Goal: Task Accomplishment & Management: Manage account settings

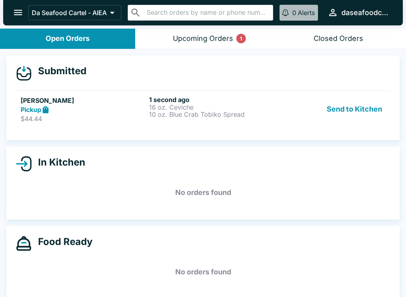
click at [359, 106] on button "Send to Kitchen" at bounding box center [355, 109] width 62 height 27
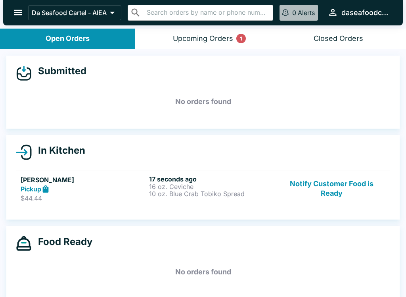
click at [258, 195] on p "10 oz. Blue Crab Tobiko Spread" at bounding box center [211, 193] width 125 height 7
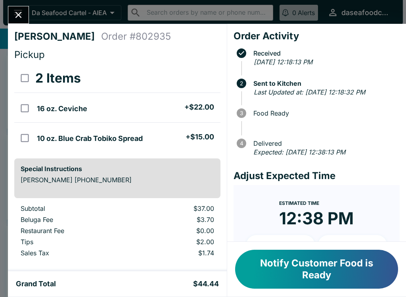
click at [20, 9] on button "Close" at bounding box center [18, 14] width 20 height 17
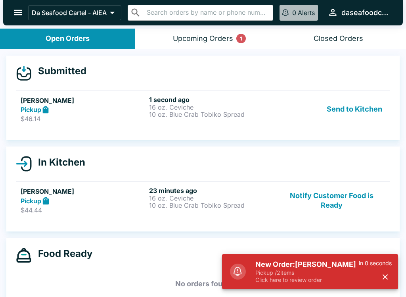
click at [304, 98] on div "Send to Kitchen" at bounding box center [332, 109] width 108 height 27
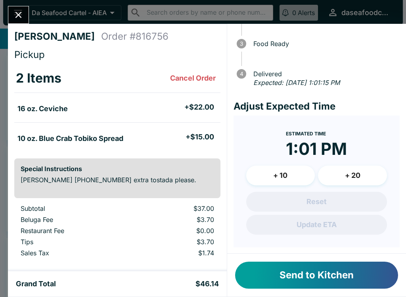
click at [321, 275] on button "Send to Kitchen" at bounding box center [316, 275] width 163 height 27
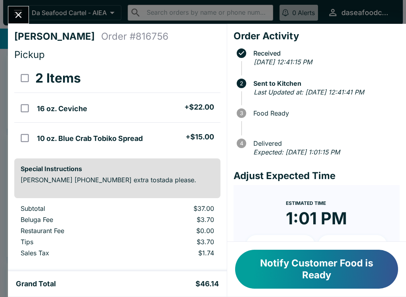
click at [17, 12] on icon "Close" at bounding box center [18, 15] width 11 height 11
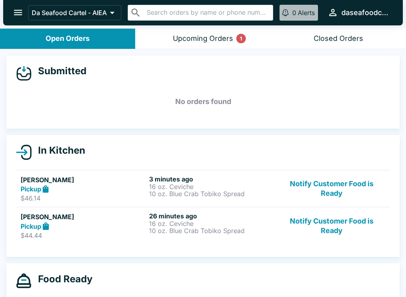
click at [354, 227] on button "Notify Customer Food is Ready" at bounding box center [332, 225] width 108 height 27
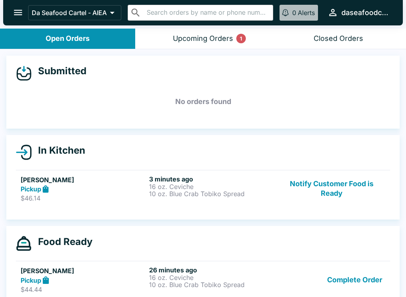
click at [368, 276] on button "Complete Order" at bounding box center [355, 279] width 62 height 27
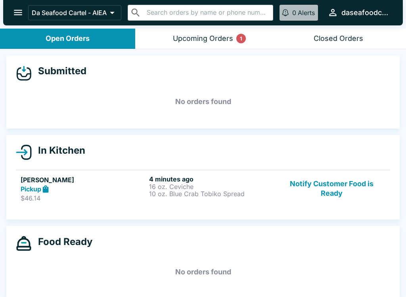
click at [341, 180] on button "Notify Customer Food is Ready" at bounding box center [332, 188] width 108 height 27
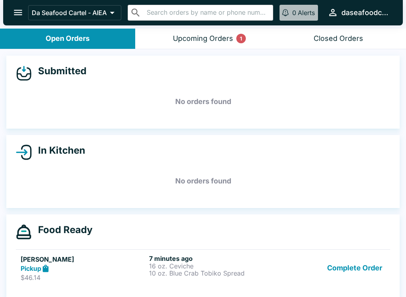
click at [354, 268] on button "Complete Order" at bounding box center [355, 267] width 62 height 27
